Goal: Task Accomplishment & Management: Use online tool/utility

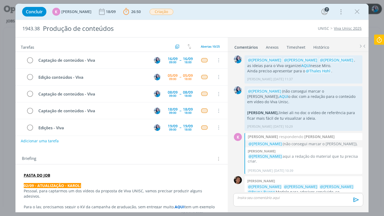
scroll to position [50, 0]
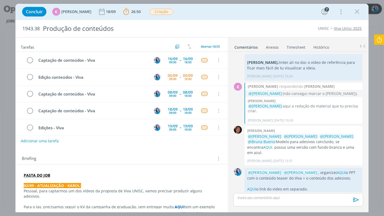
click at [380, 37] on icon at bounding box center [379, 40] width 10 height 10
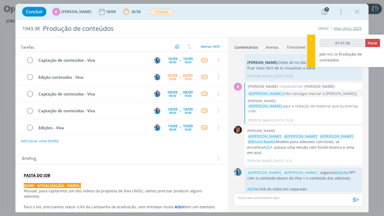
type input "01:41:37"
click at [377, 44] on button "Parar" at bounding box center [372, 43] width 15 height 8
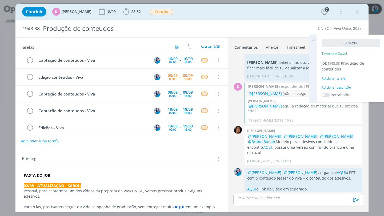
click at [343, 89] on div "Adicionar descrição" at bounding box center [350, 87] width 58 height 5
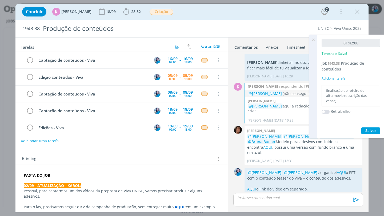
type textarea "finalização do roteiro do aftermovie (descrição das cenas)"
click at [369, 132] on span "Salvar" at bounding box center [370, 130] width 11 height 5
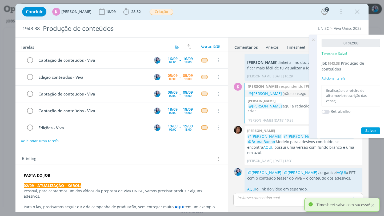
click at [313, 41] on icon at bounding box center [313, 40] width 10 height 10
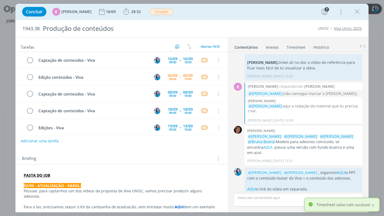
click at [298, 49] on link "Timesheet" at bounding box center [295, 46] width 19 height 8
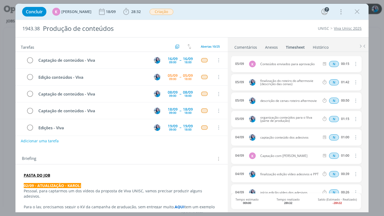
scroll to position [0, 0]
click at [252, 46] on link "Comentários" at bounding box center [245, 46] width 23 height 8
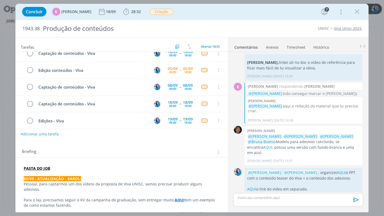
scroll to position [14, 0]
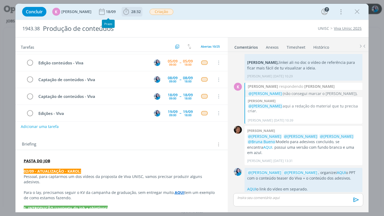
click at [125, 11] on icon "dialog" at bounding box center [126, 11] width 6 height 7
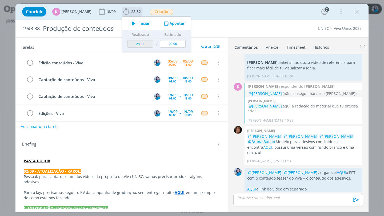
click at [133, 23] on icon "dialog" at bounding box center [133, 23] width 9 height 7
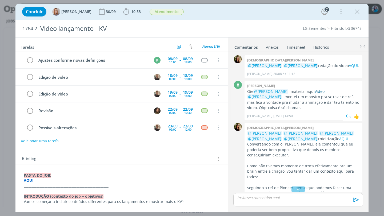
click at [319, 91] on link "Vídeo" at bounding box center [319, 91] width 10 height 5
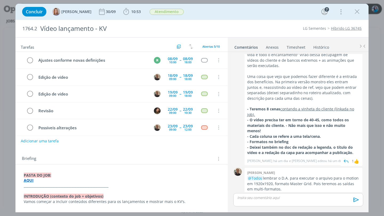
scroll to position [123, 0]
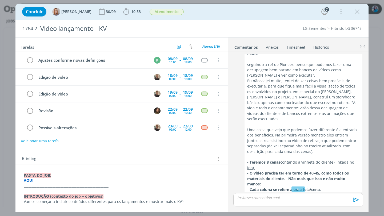
click at [294, 47] on link "Timesheet" at bounding box center [295, 46] width 19 height 8
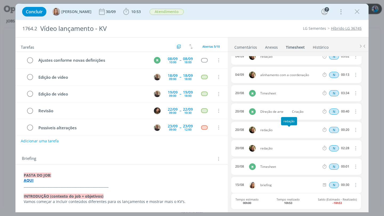
scroll to position [0, 0]
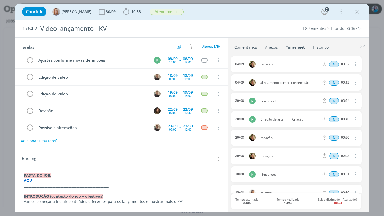
click at [249, 48] on link "Comentários" at bounding box center [245, 46] width 23 height 8
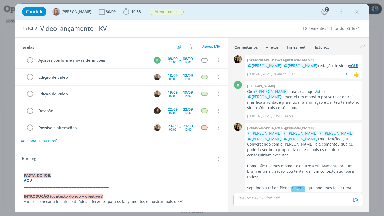
click at [348, 67] on link "AQUI" at bounding box center [352, 65] width 9 height 5
